Goal: Task Accomplishment & Management: Manage account settings

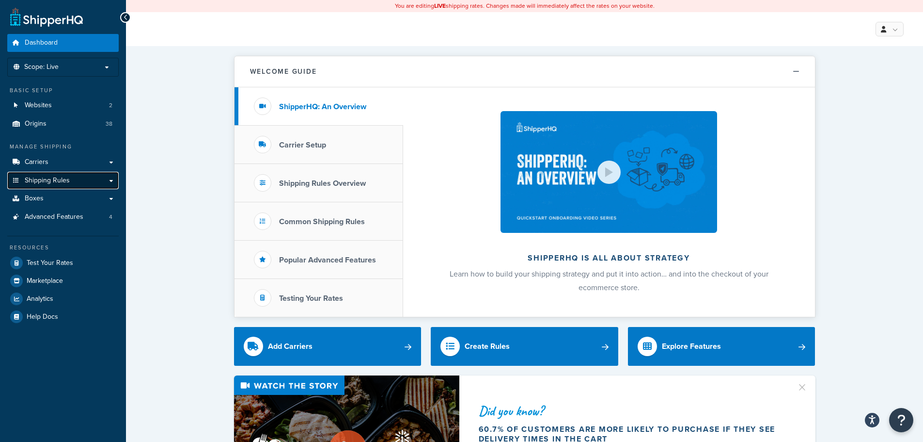
click at [58, 177] on span "Shipping Rules" at bounding box center [47, 180] width 45 height 8
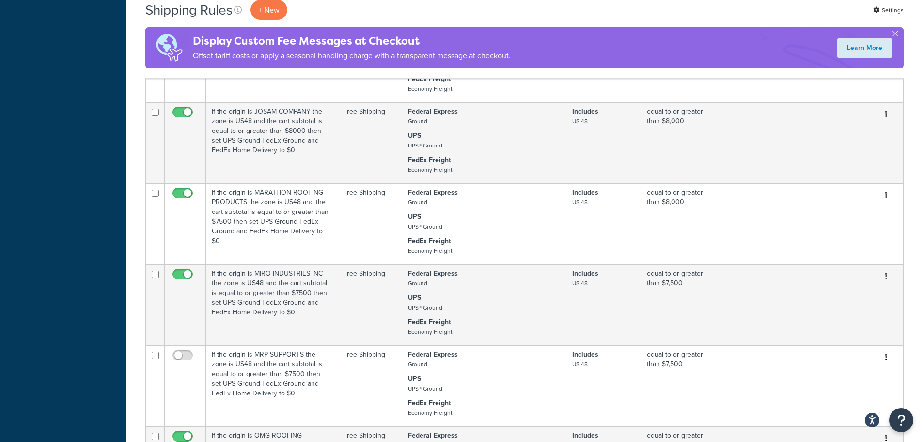
scroll to position [872, 0]
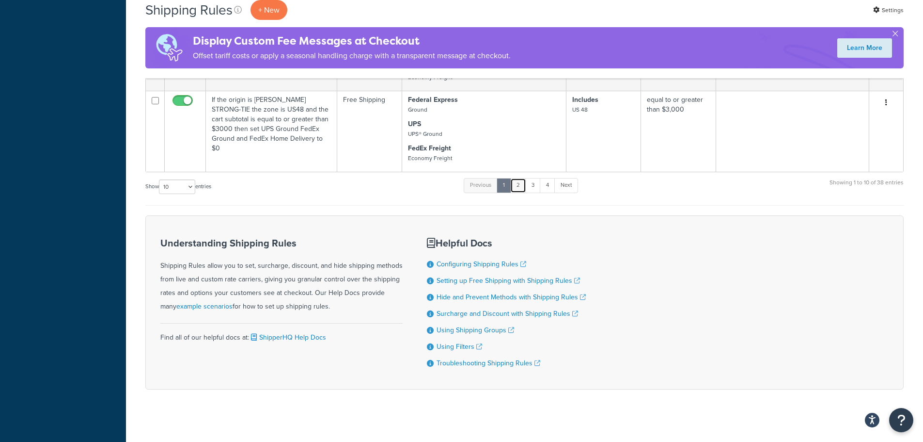
click at [521, 183] on link "2" at bounding box center [518, 185] width 16 height 15
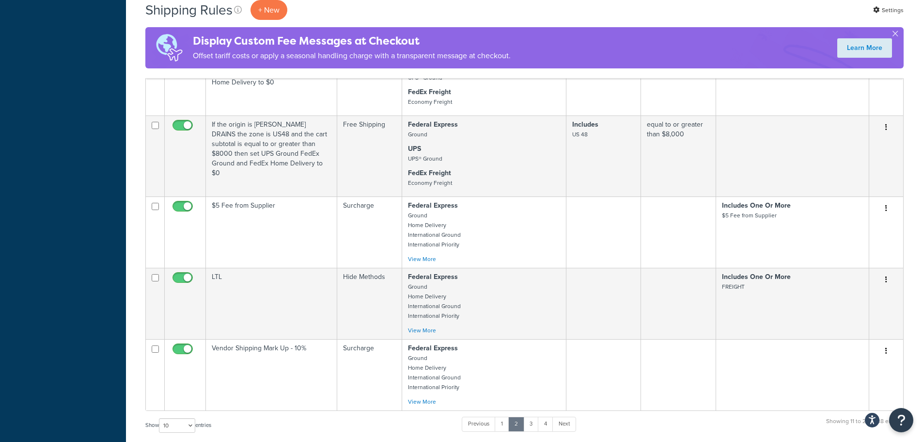
scroll to position [794, 0]
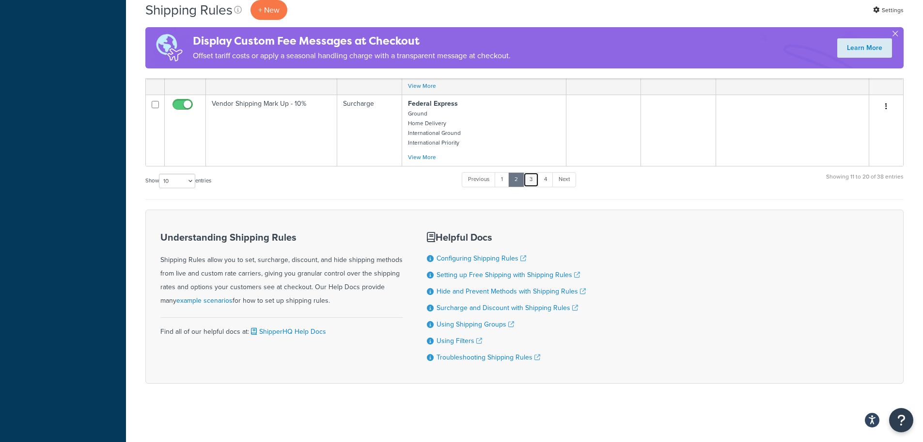
click at [529, 181] on link "3" at bounding box center [531, 179] width 16 height 15
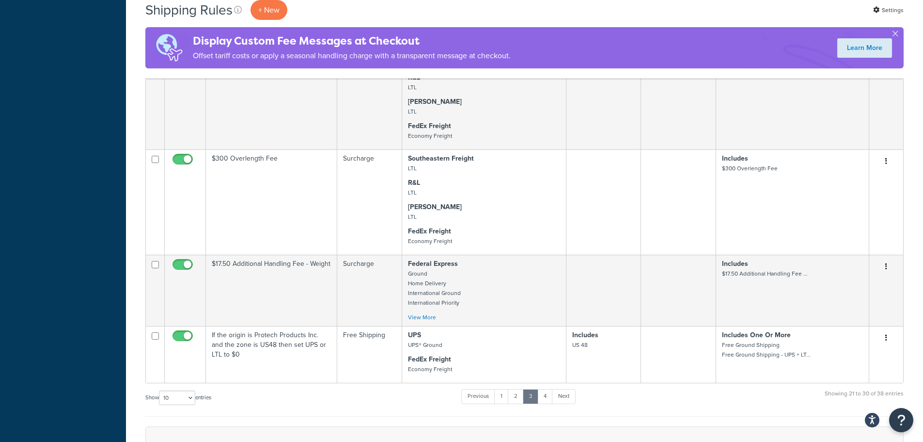
scroll to position [838, 0]
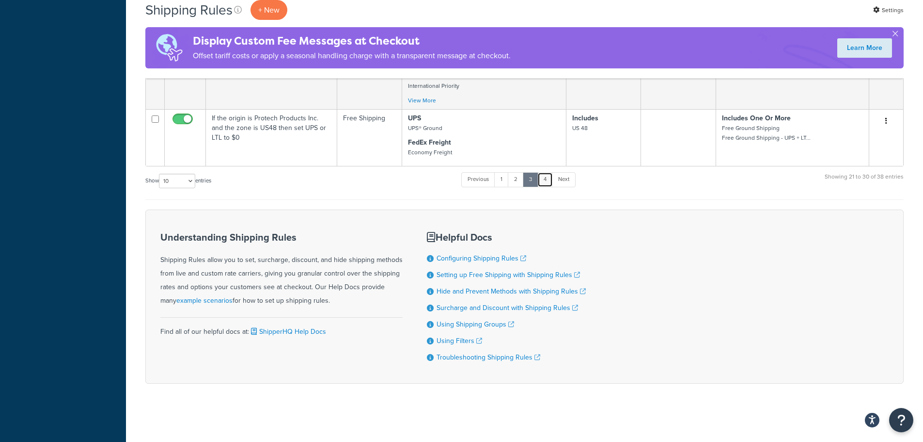
click at [549, 177] on link "4" at bounding box center [546, 179] width 16 height 15
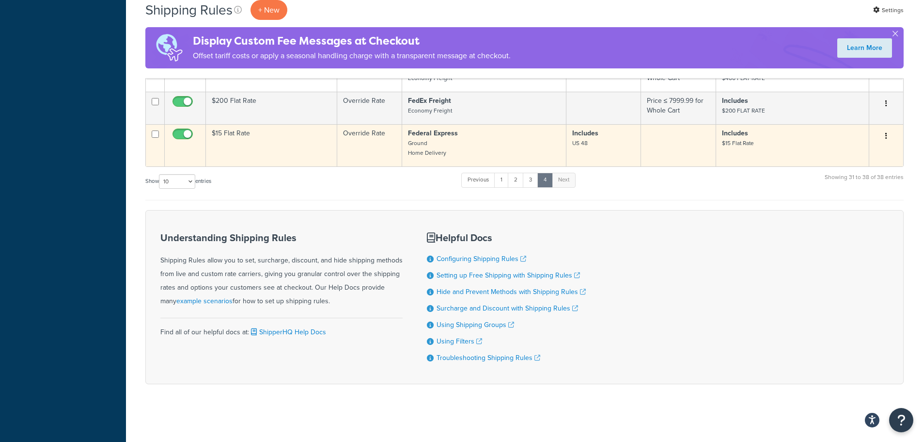
scroll to position [536, 0]
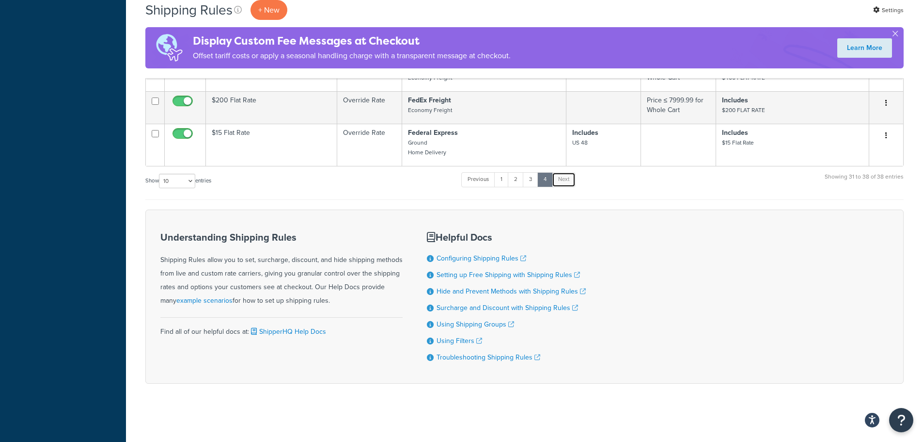
click at [564, 177] on link "Next" at bounding box center [564, 179] width 24 height 15
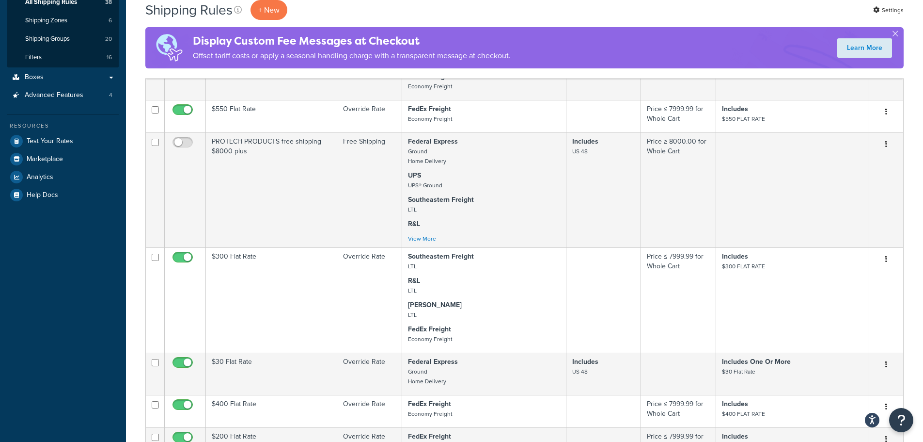
scroll to position [0, 0]
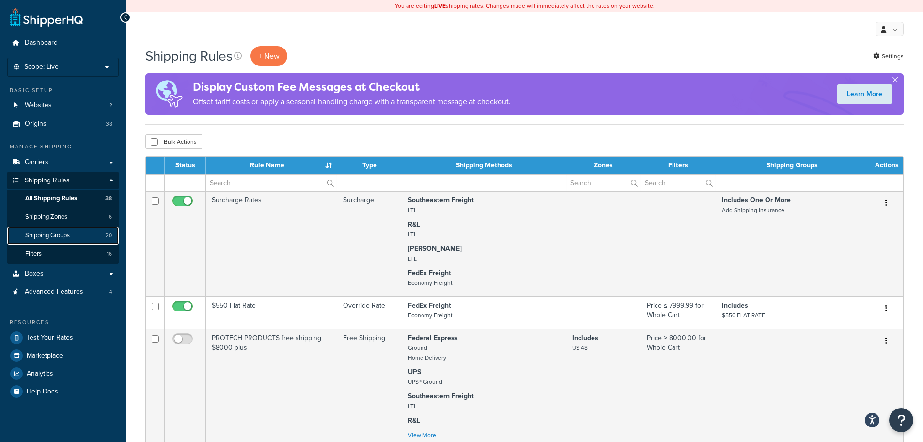
click at [68, 234] on span "Shipping Groups" at bounding box center [47, 235] width 45 height 8
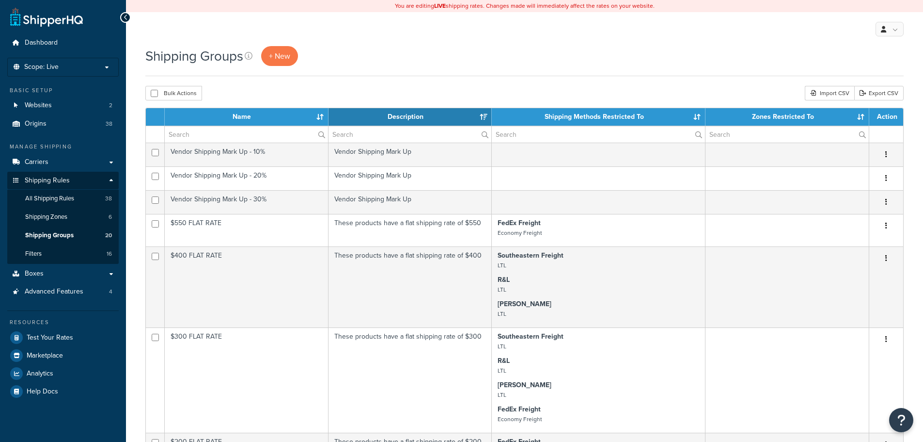
select select "15"
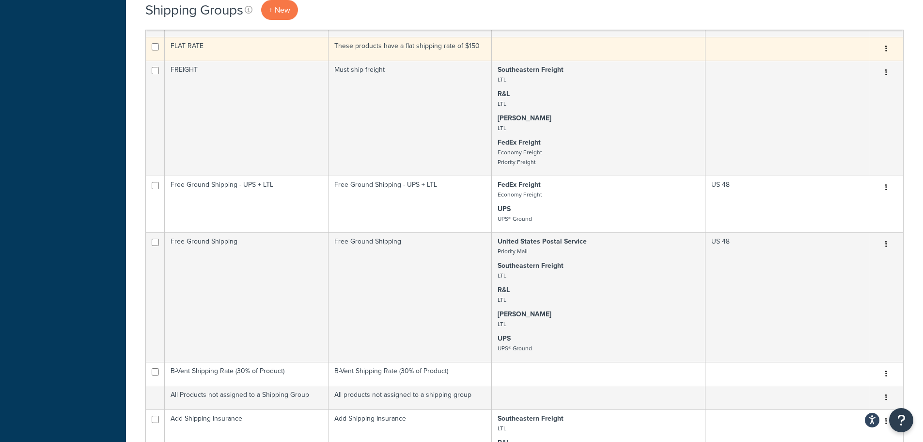
scroll to position [485, 0]
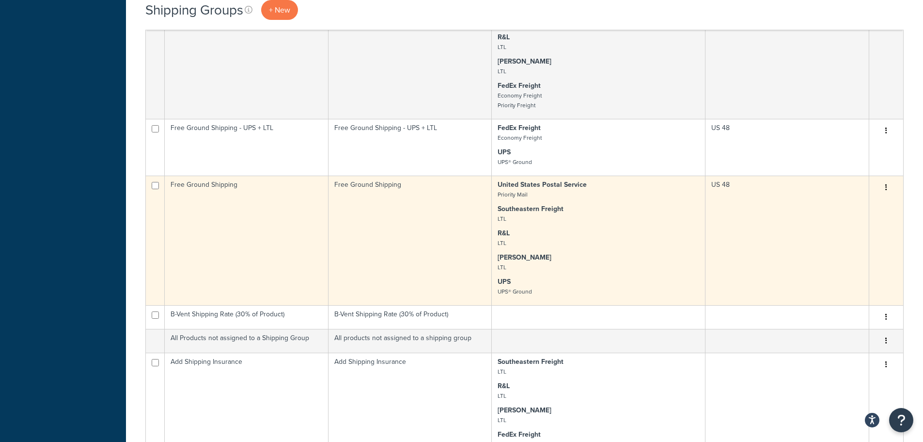
click at [360, 182] on td "Free Ground Shipping" at bounding box center [411, 239] width 164 height 129
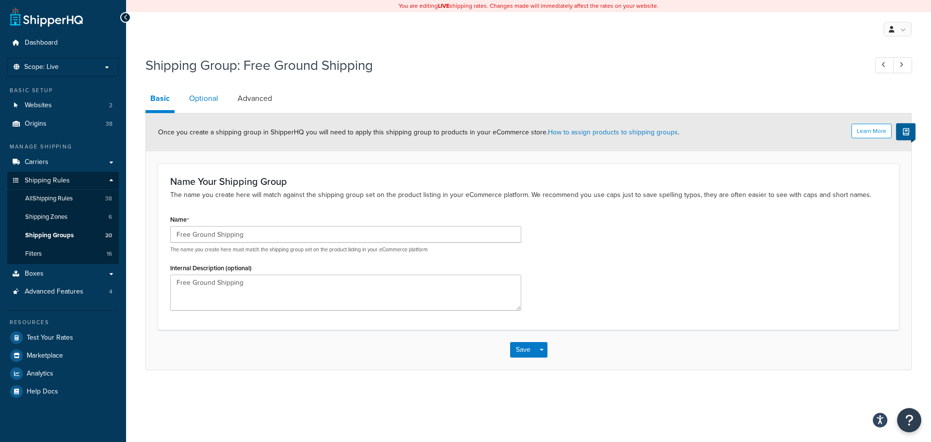
click at [200, 100] on link "Optional" at bounding box center [203, 98] width 39 height 23
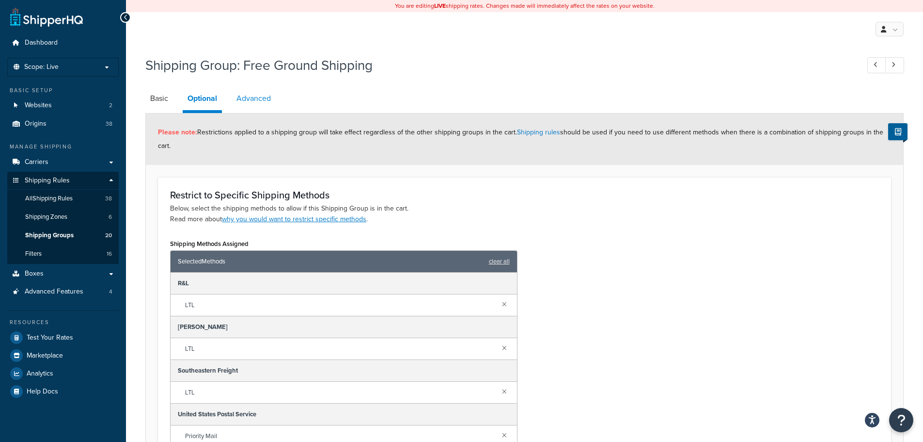
click at [259, 102] on link "Advanced" at bounding box center [254, 98] width 44 height 23
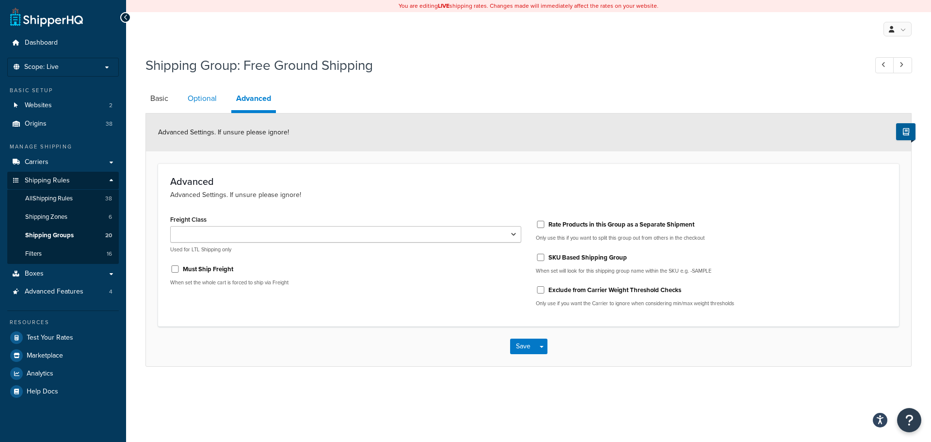
click at [204, 102] on link "Optional" at bounding box center [202, 98] width 39 height 23
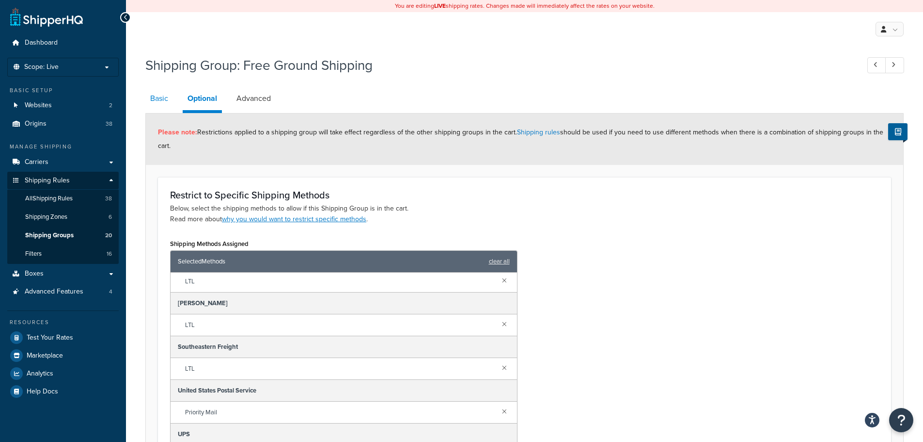
click at [165, 98] on link "Basic" at bounding box center [159, 98] width 28 height 23
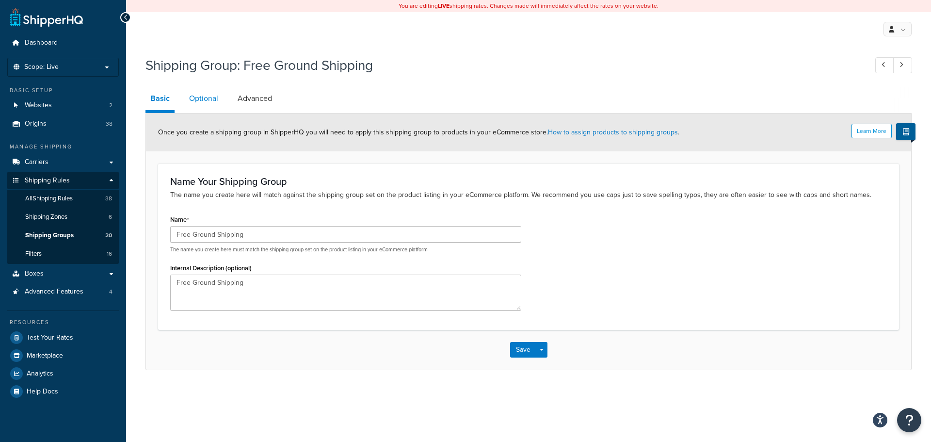
click at [212, 97] on link "Optional" at bounding box center [203, 98] width 39 height 23
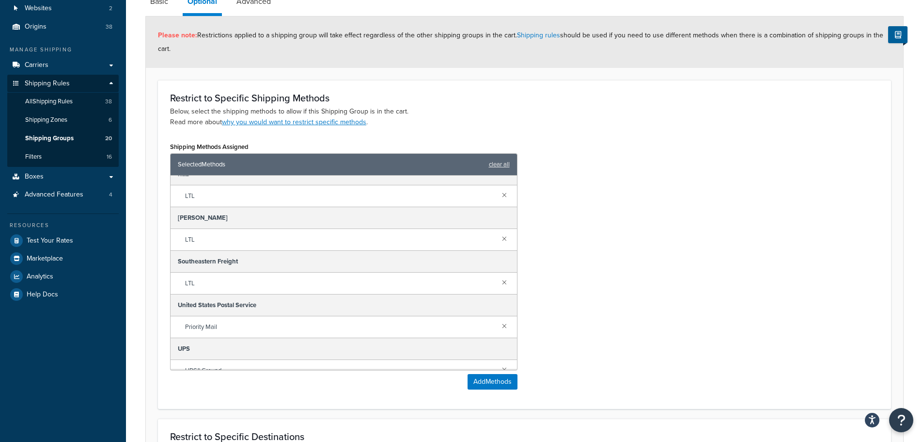
scroll to position [24, 0]
